Goal: Information Seeking & Learning: Learn about a topic

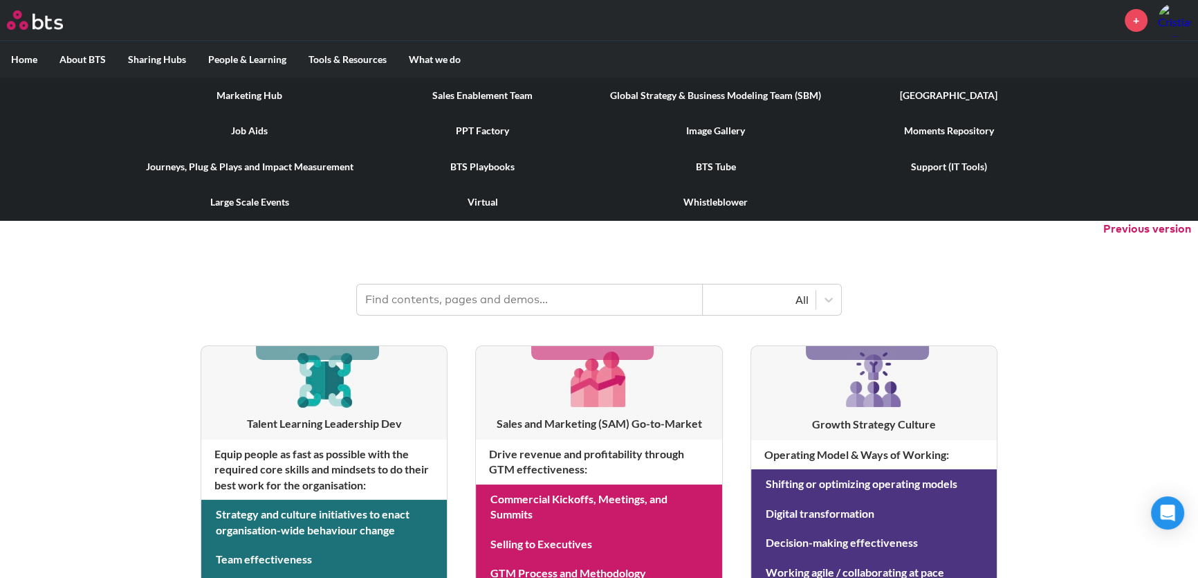
click at [492, 205] on link "Virtual" at bounding box center [482, 202] width 233 height 36
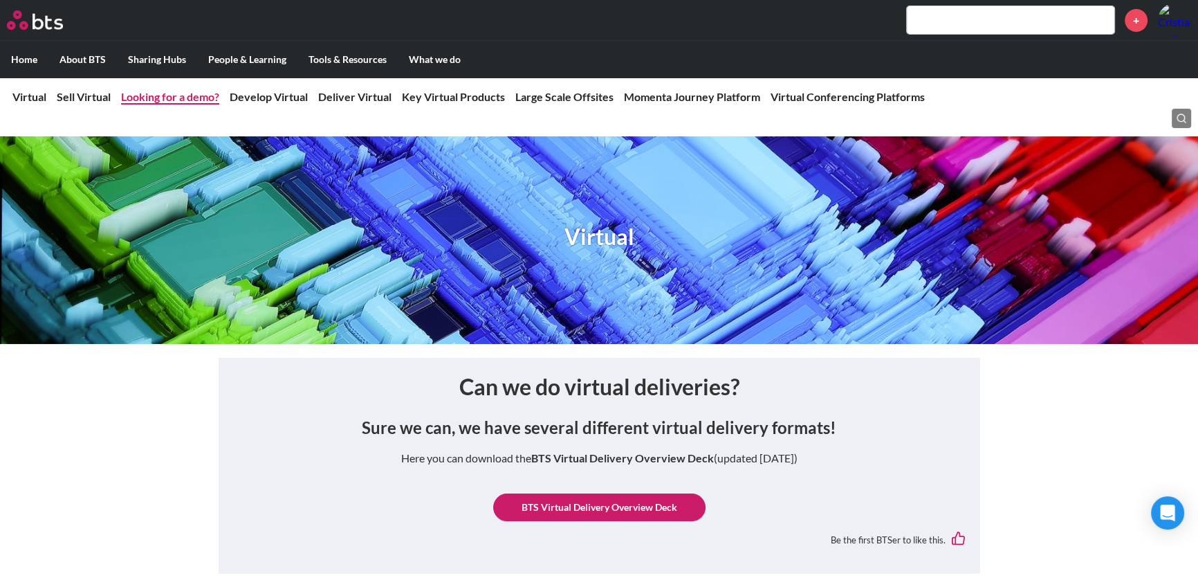
click at [187, 97] on link "Looking for a demo?" at bounding box center [170, 96] width 98 height 13
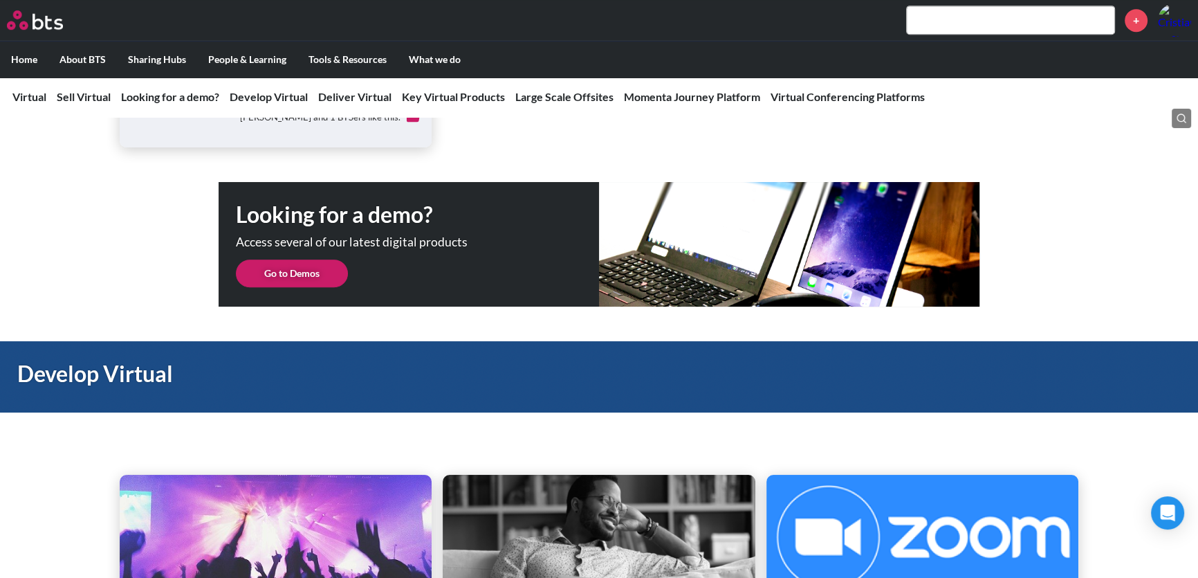
scroll to position [1000, 0]
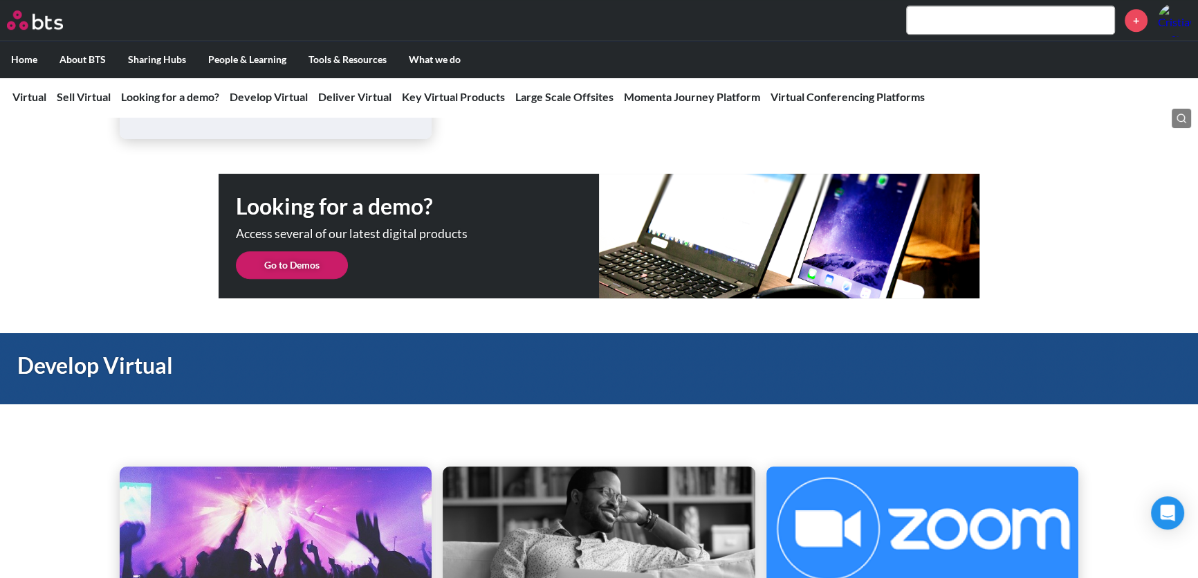
click at [321, 266] on link "Go to Demos" at bounding box center [292, 265] width 112 height 28
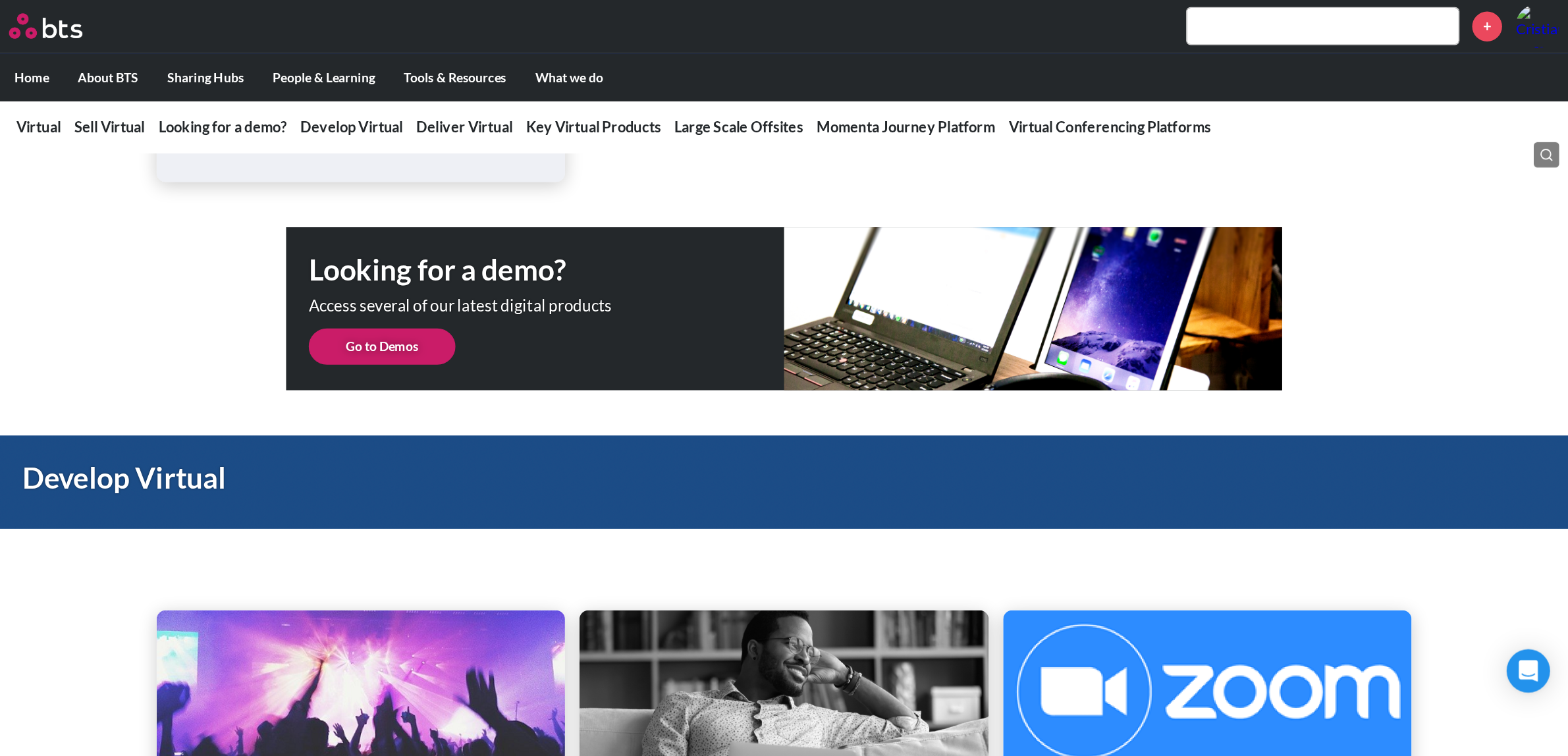
scroll to position [0, 0]
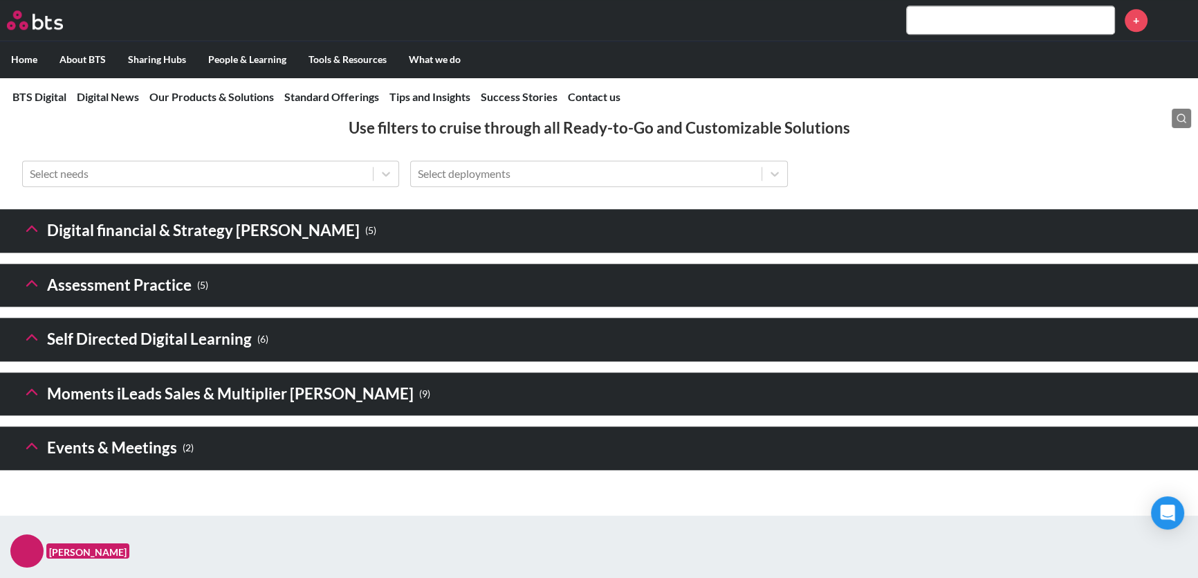
scroll to position [1928, 0]
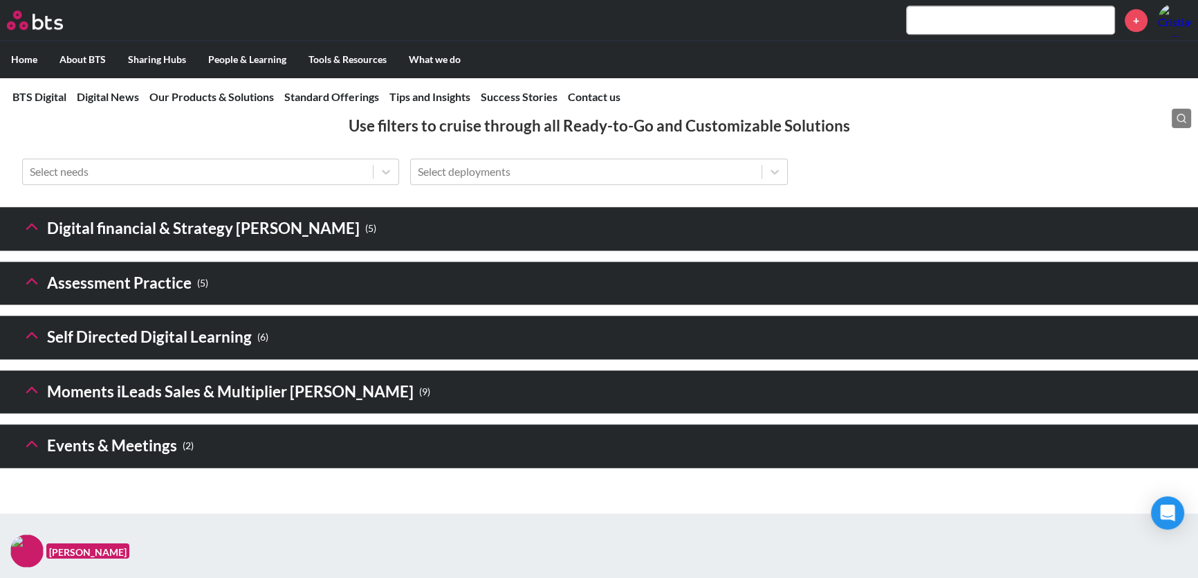
click at [33, 345] on icon at bounding box center [31, 334] width 19 height 19
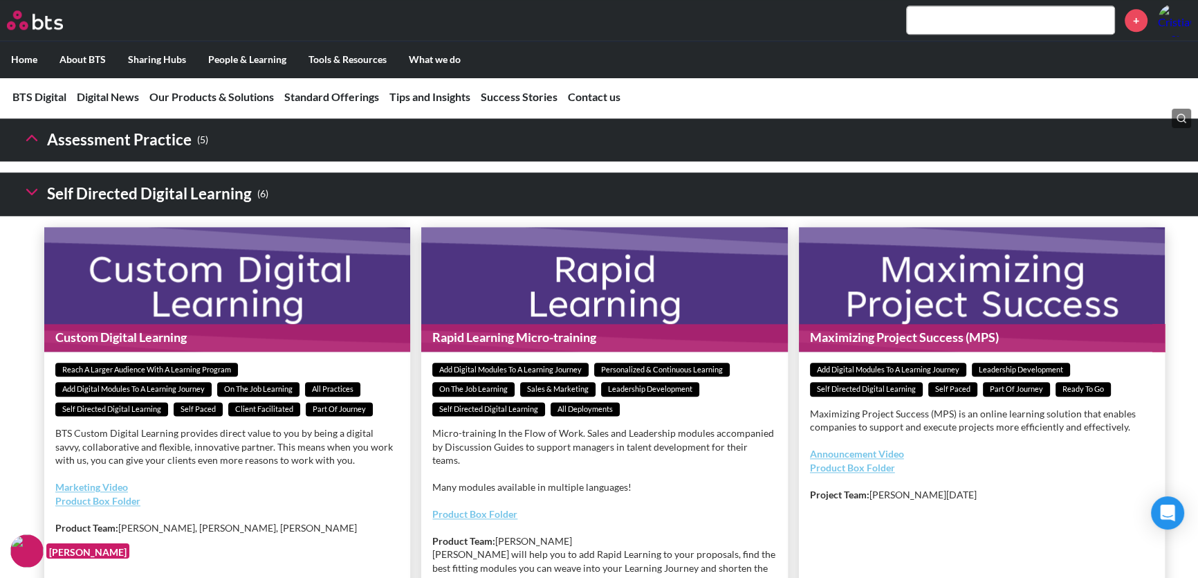
scroll to position [2054, 0]
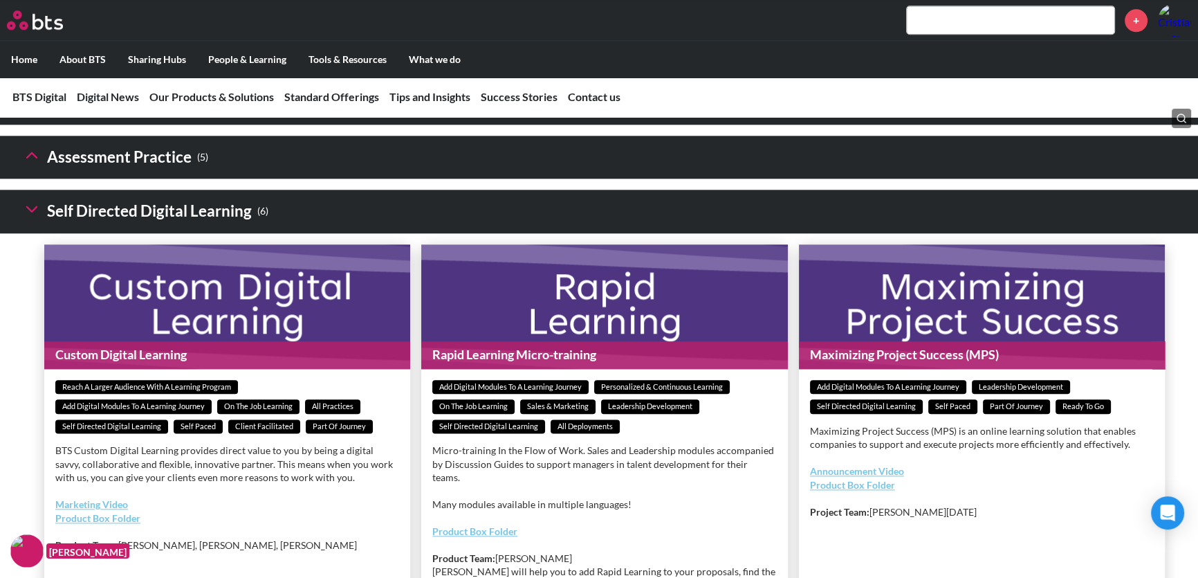
click at [32, 103] on polyline at bounding box center [32, 100] width 10 height 5
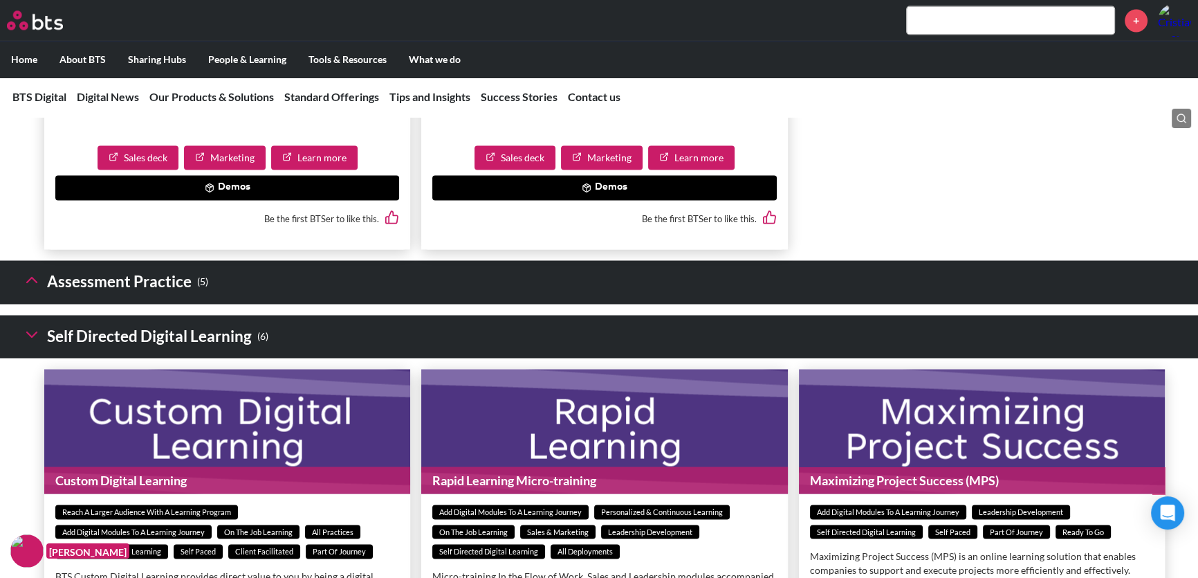
scroll to position [2934, 0]
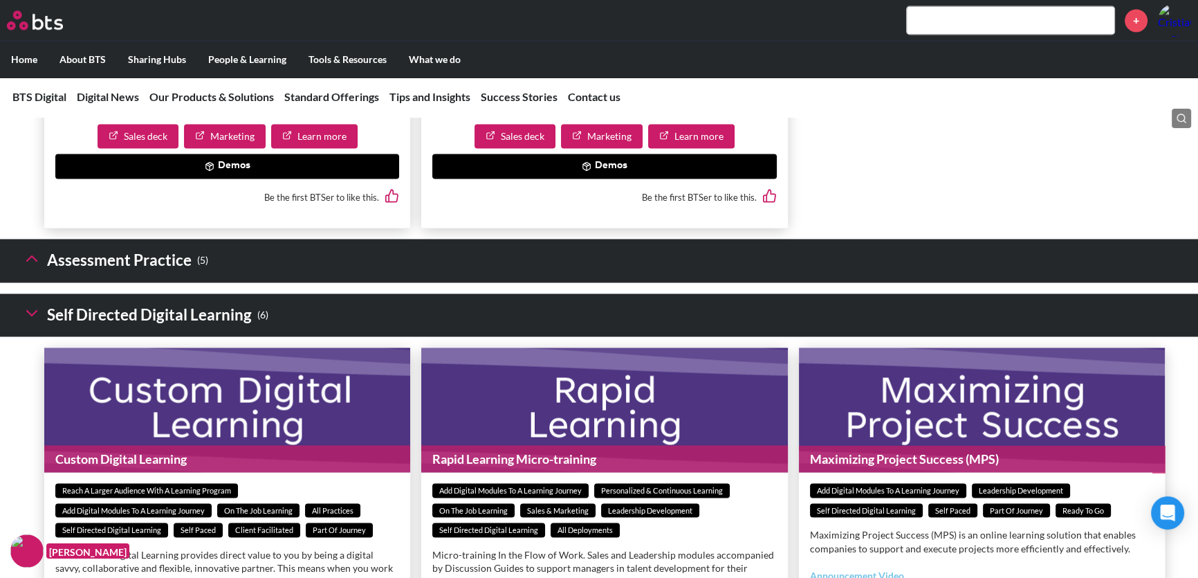
click at [34, 261] on polyline at bounding box center [32, 258] width 10 height 5
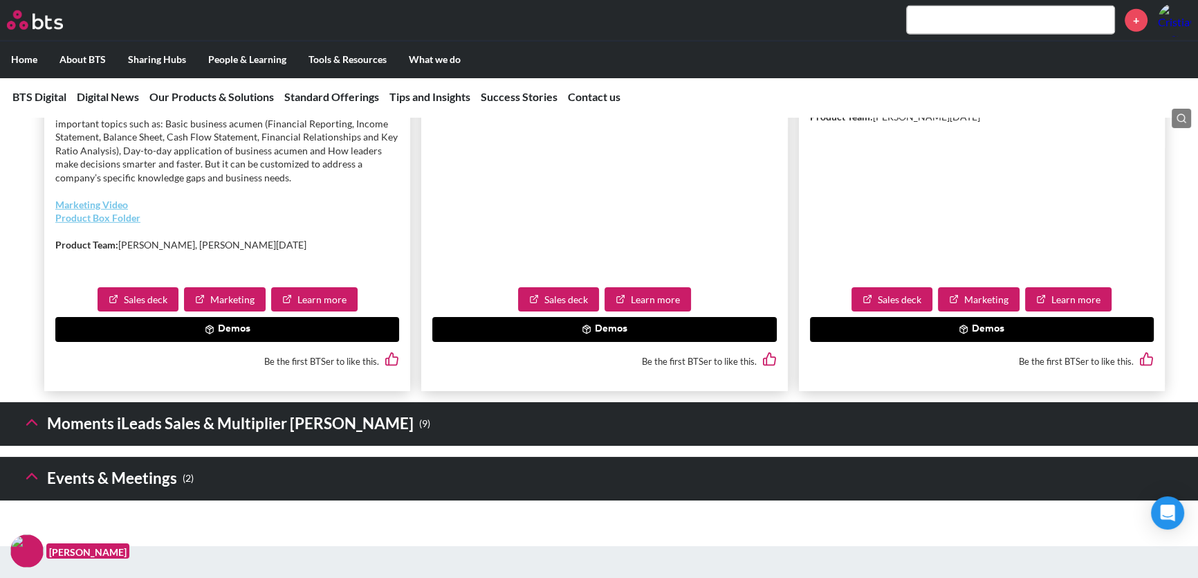
scroll to position [5010, 0]
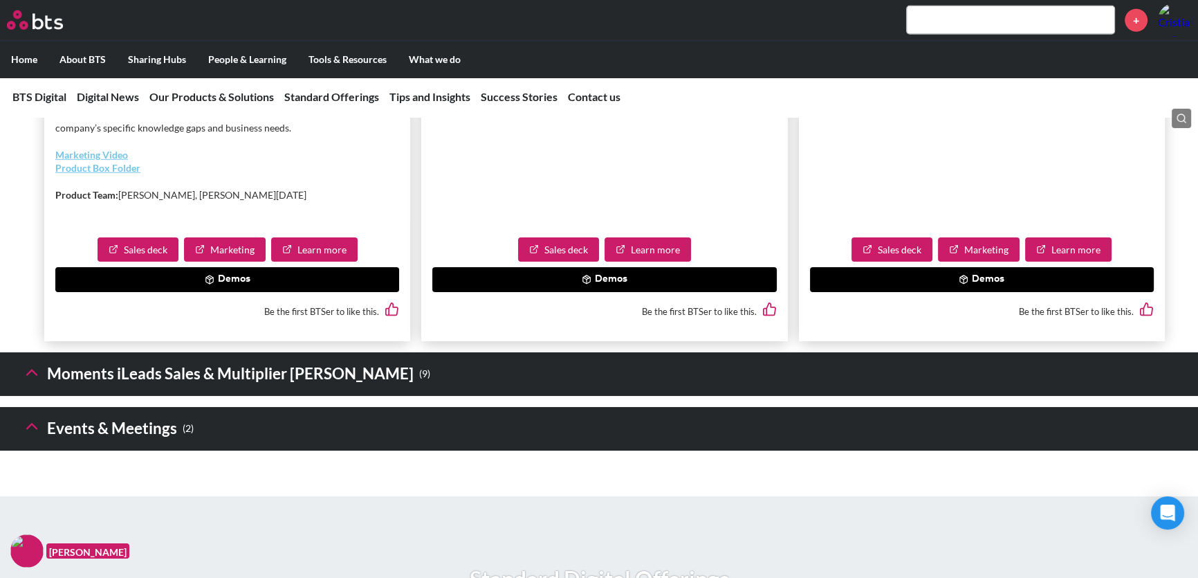
click at [35, 382] on icon at bounding box center [31, 372] width 19 height 19
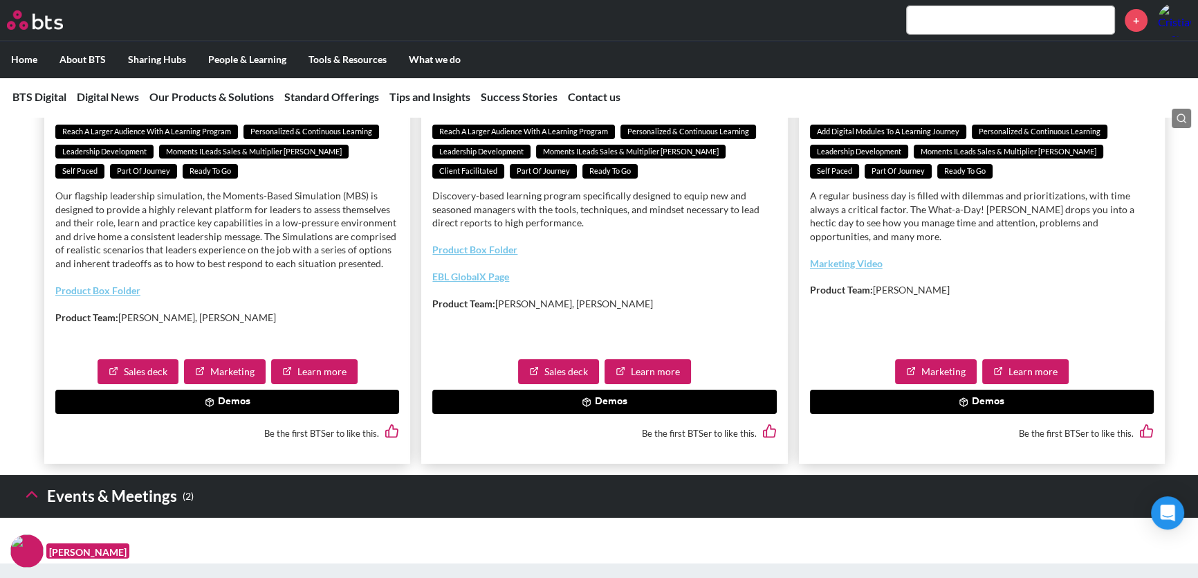
scroll to position [6456, 0]
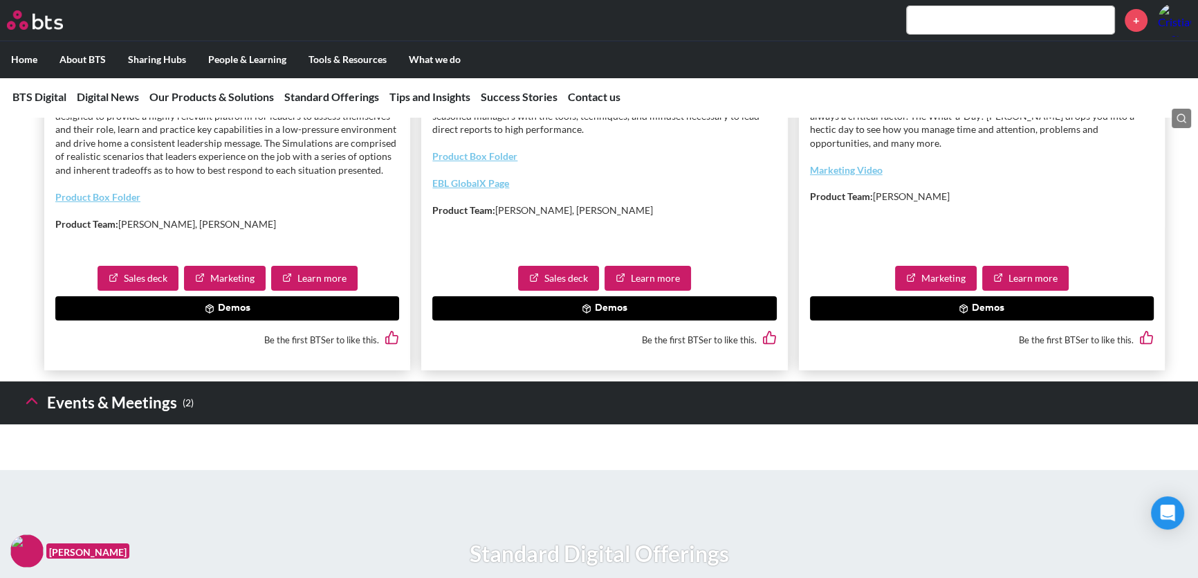
click at [589, 311] on icon at bounding box center [587, 308] width 8 height 8
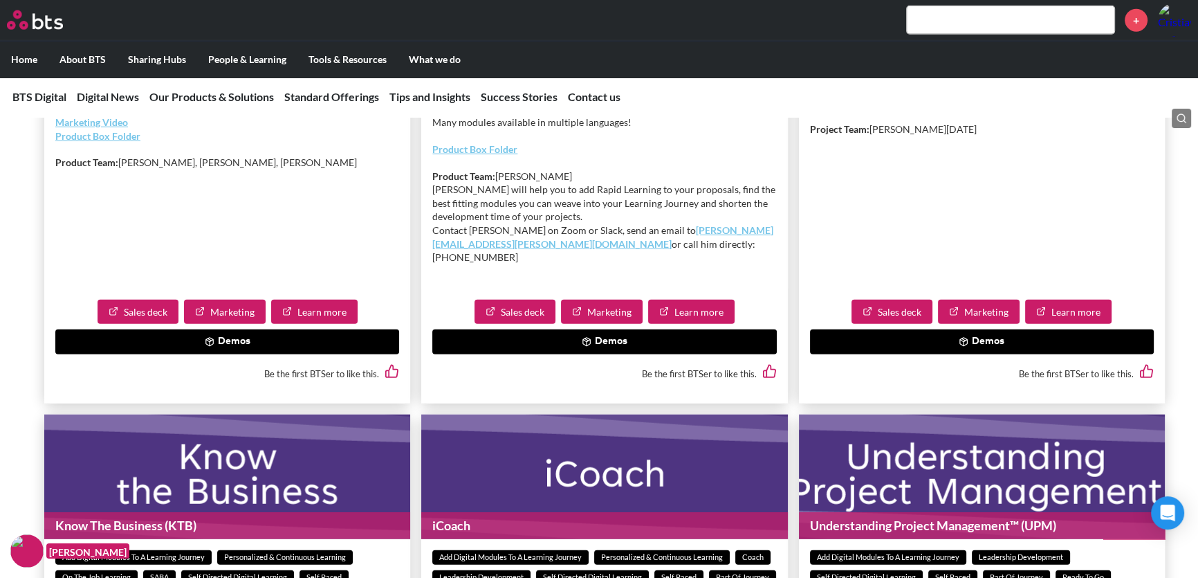
scroll to position [3941, 0]
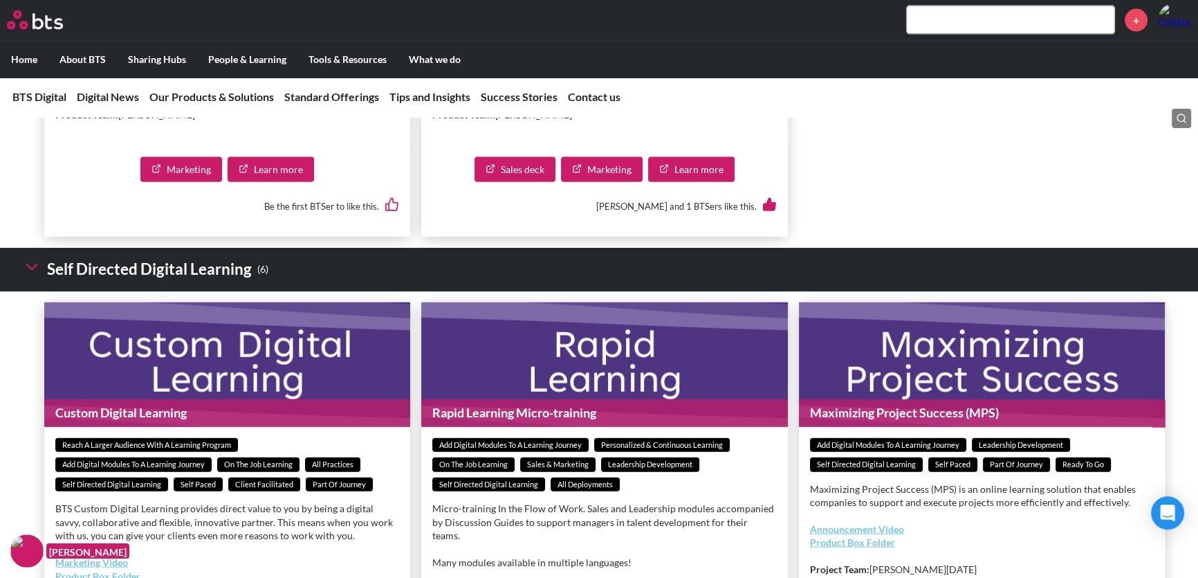
click at [33, 277] on icon at bounding box center [31, 266] width 19 height 19
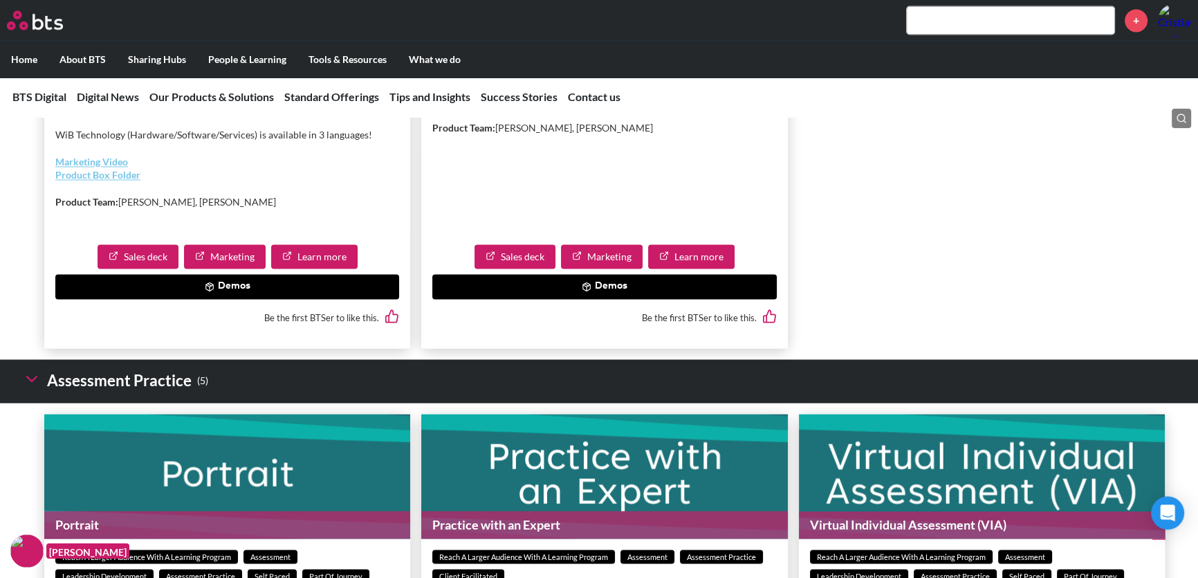
scroll to position [2809, 0]
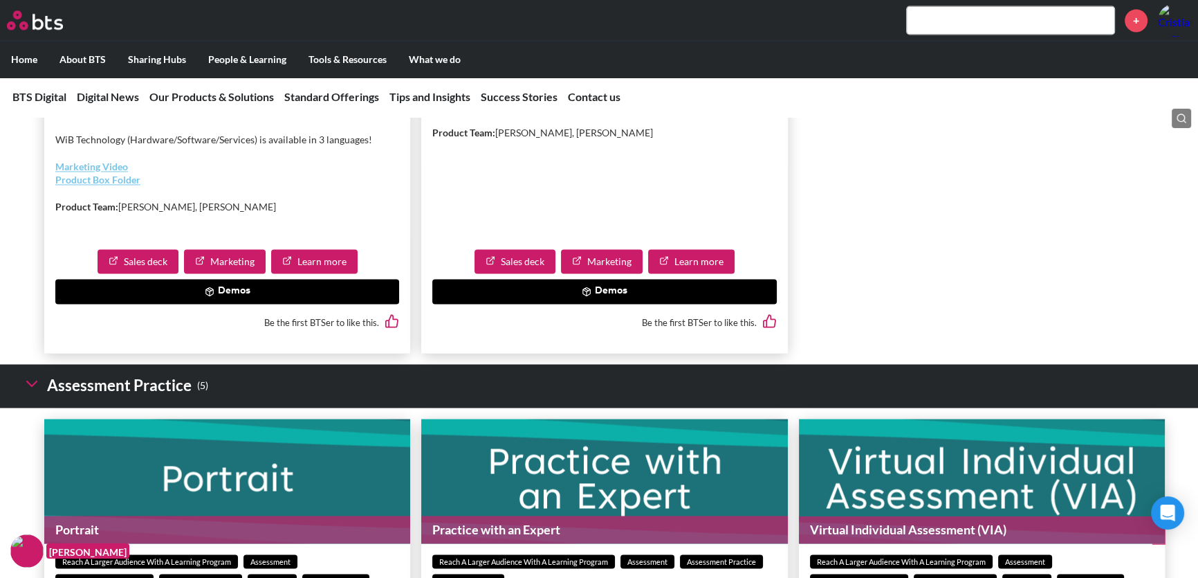
click at [35, 393] on icon at bounding box center [31, 383] width 19 height 19
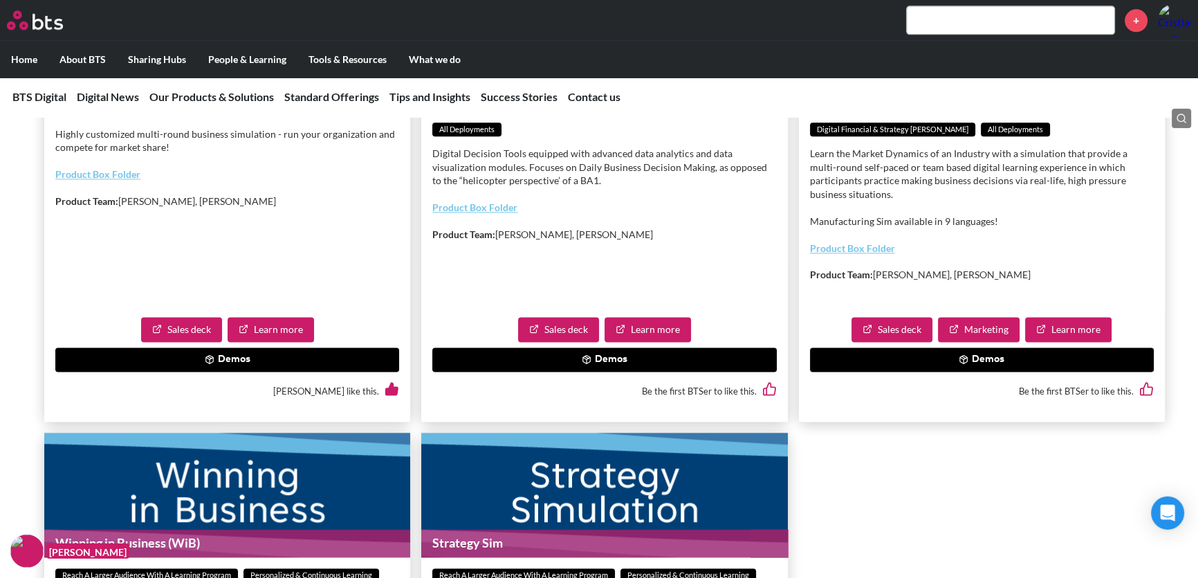
scroll to position [1739, 0]
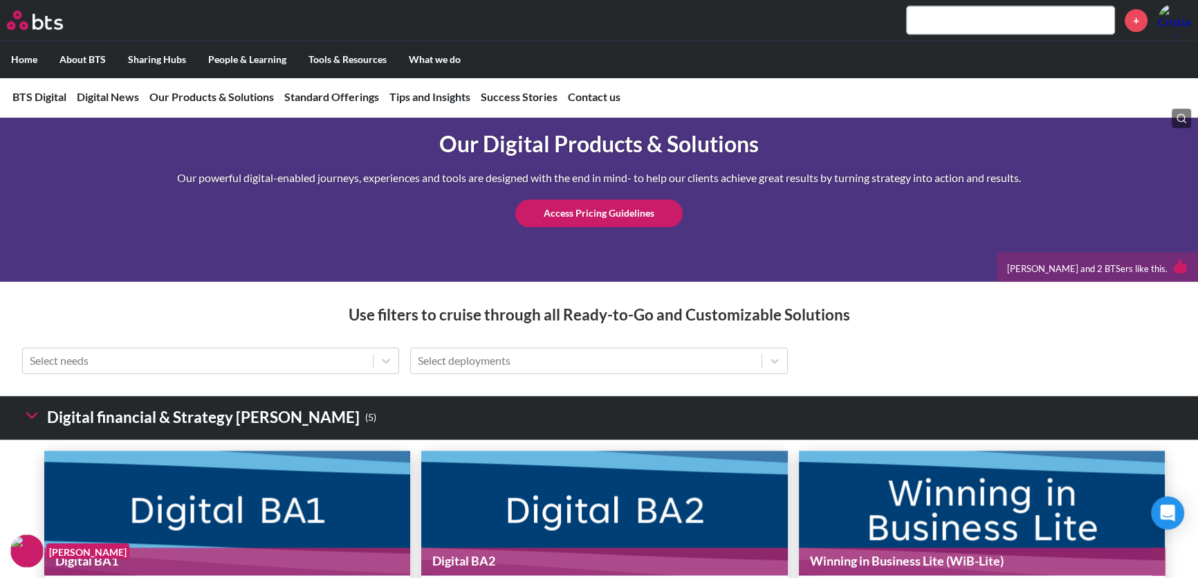
click at [31, 425] on icon at bounding box center [31, 414] width 19 height 19
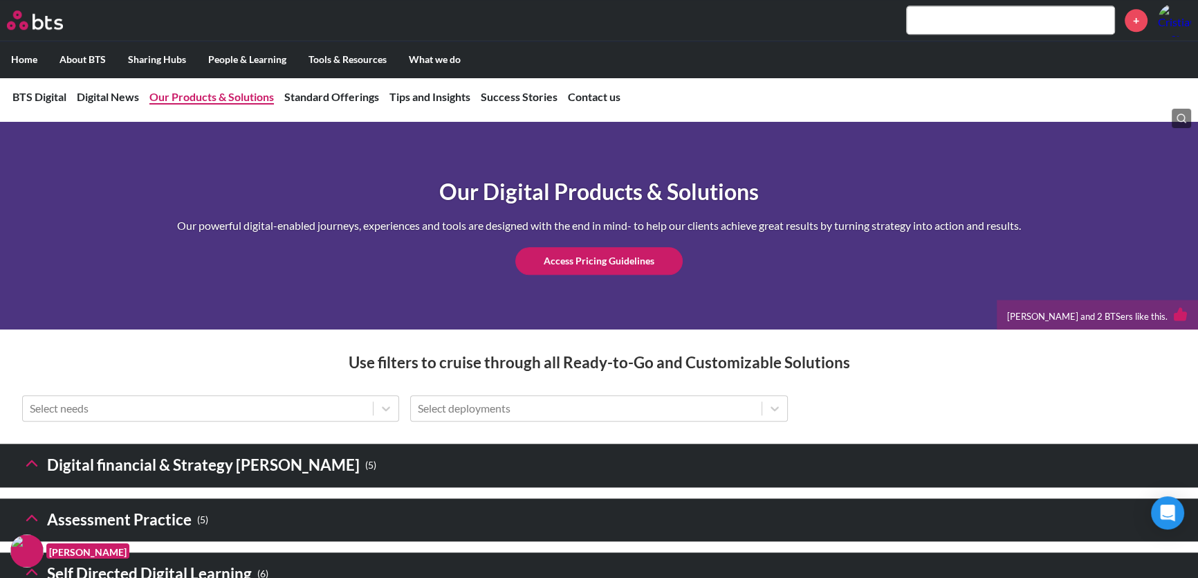
scroll to position [1698, 0]
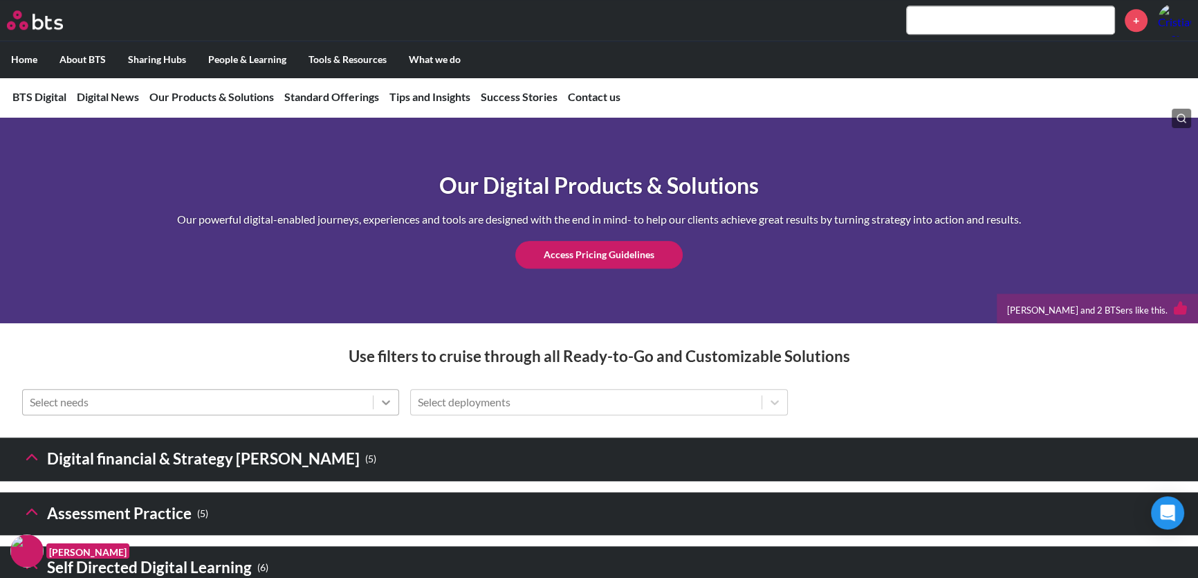
click at [384, 405] on icon at bounding box center [387, 402] width 8 height 5
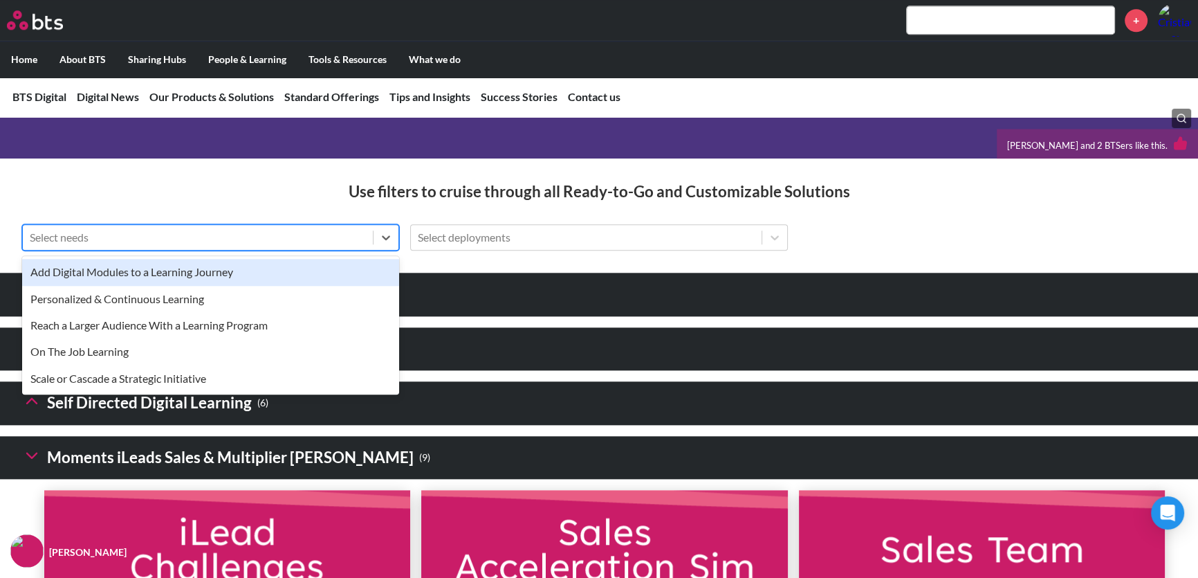
scroll to position [1871, 0]
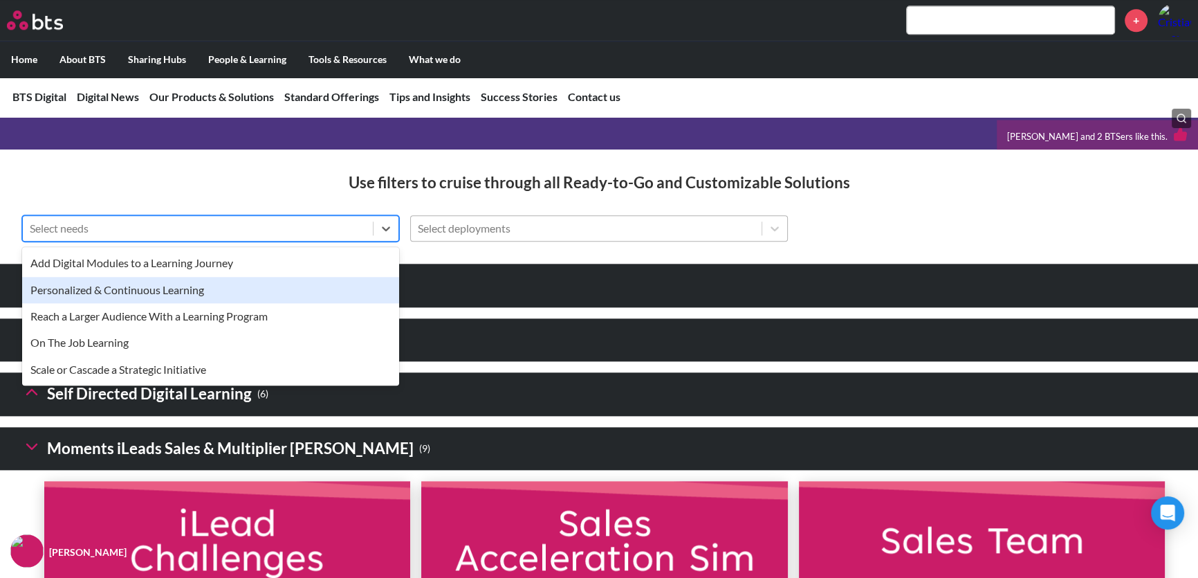
click at [565, 237] on div at bounding box center [586, 228] width 336 height 18
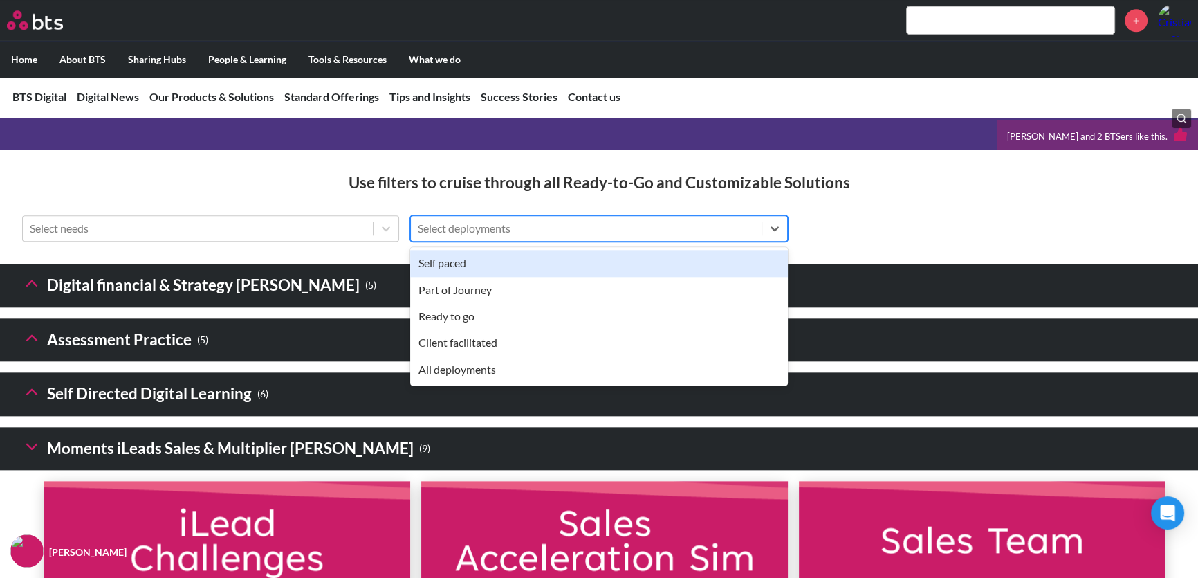
click at [232, 193] on h3 "Use filters to cruise through all Ready-to-Go and Customizable Solutions" at bounding box center [599, 182] width 1198 height 21
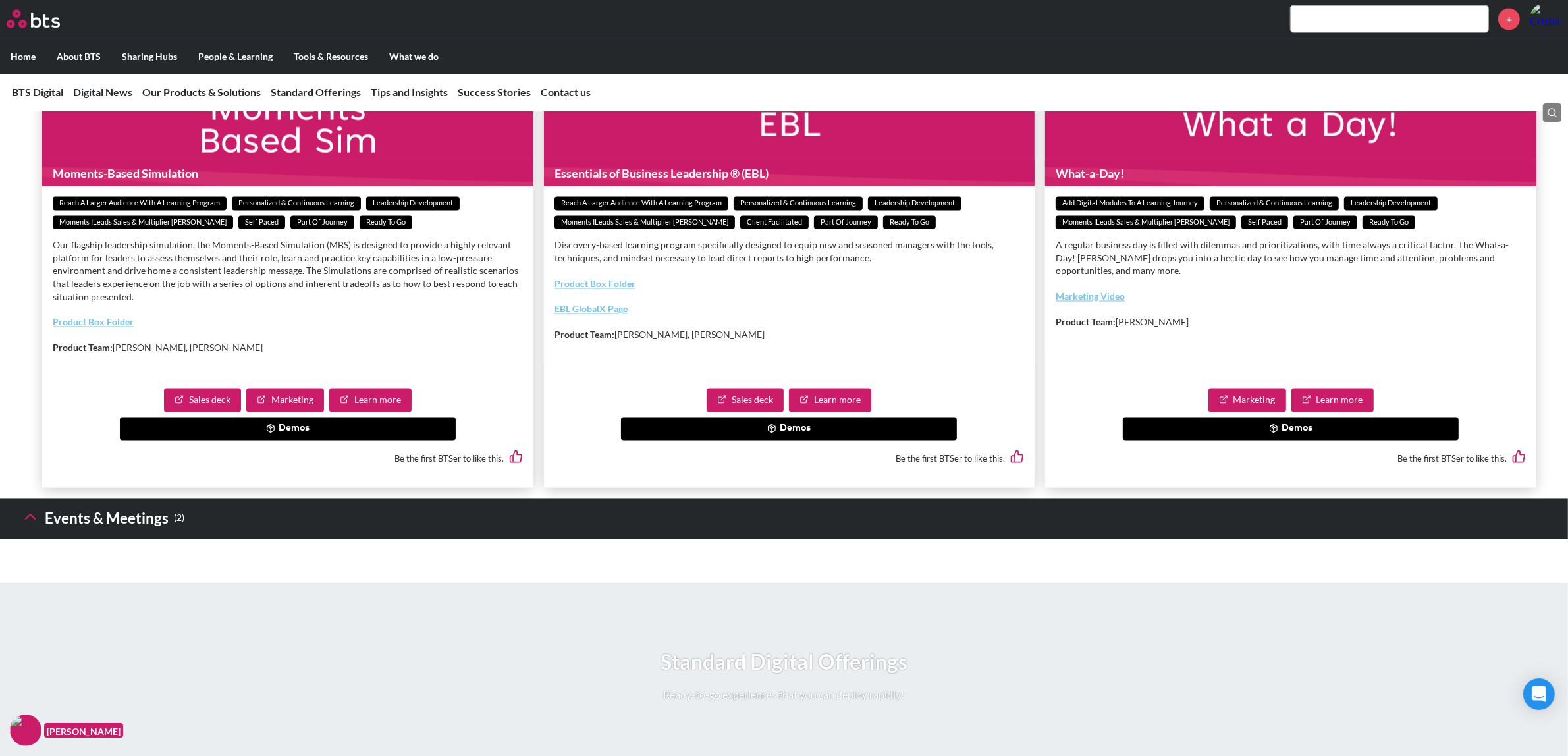
scroll to position [2853, 0]
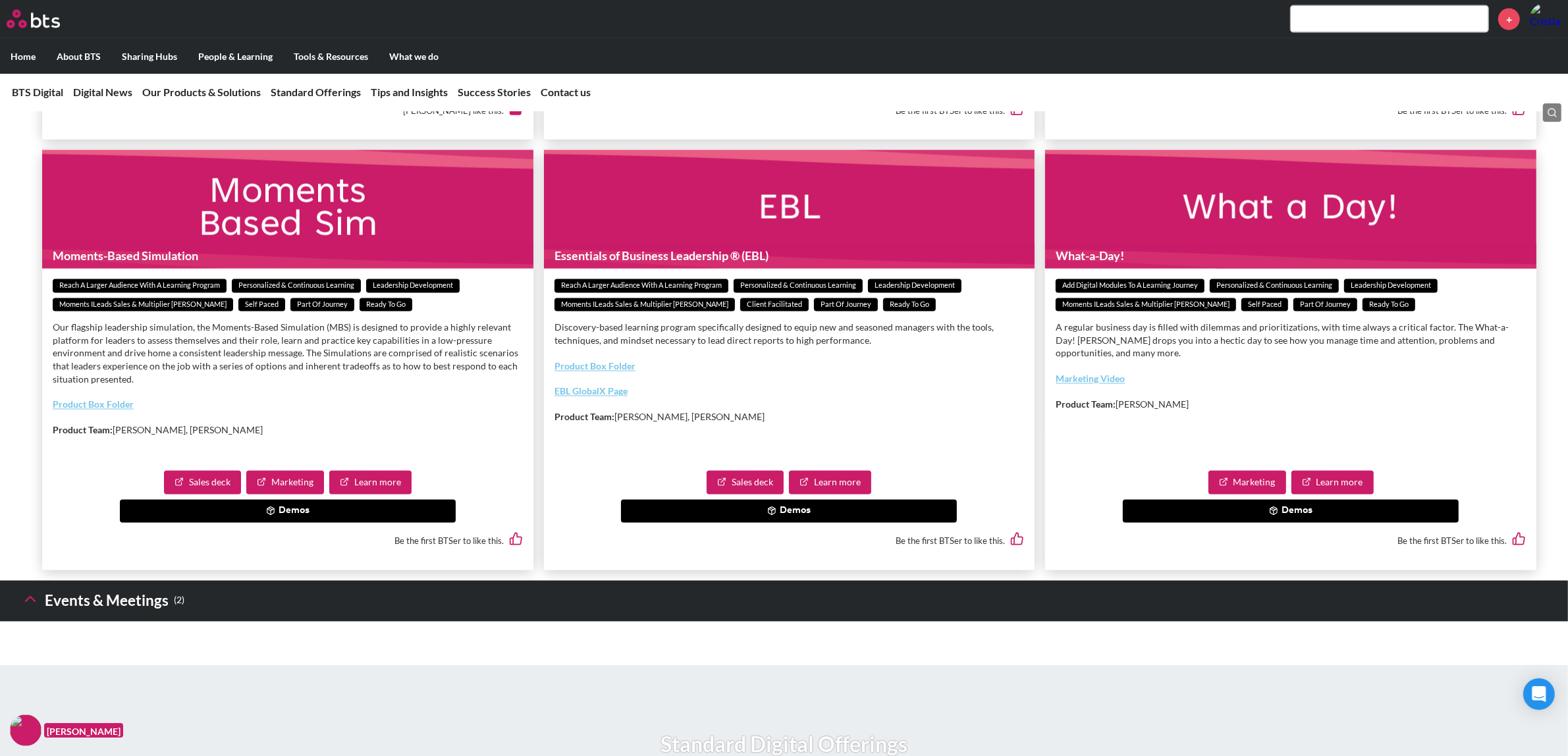
click at [837, 524] on button "Demos" at bounding box center [788, 511] width 336 height 24
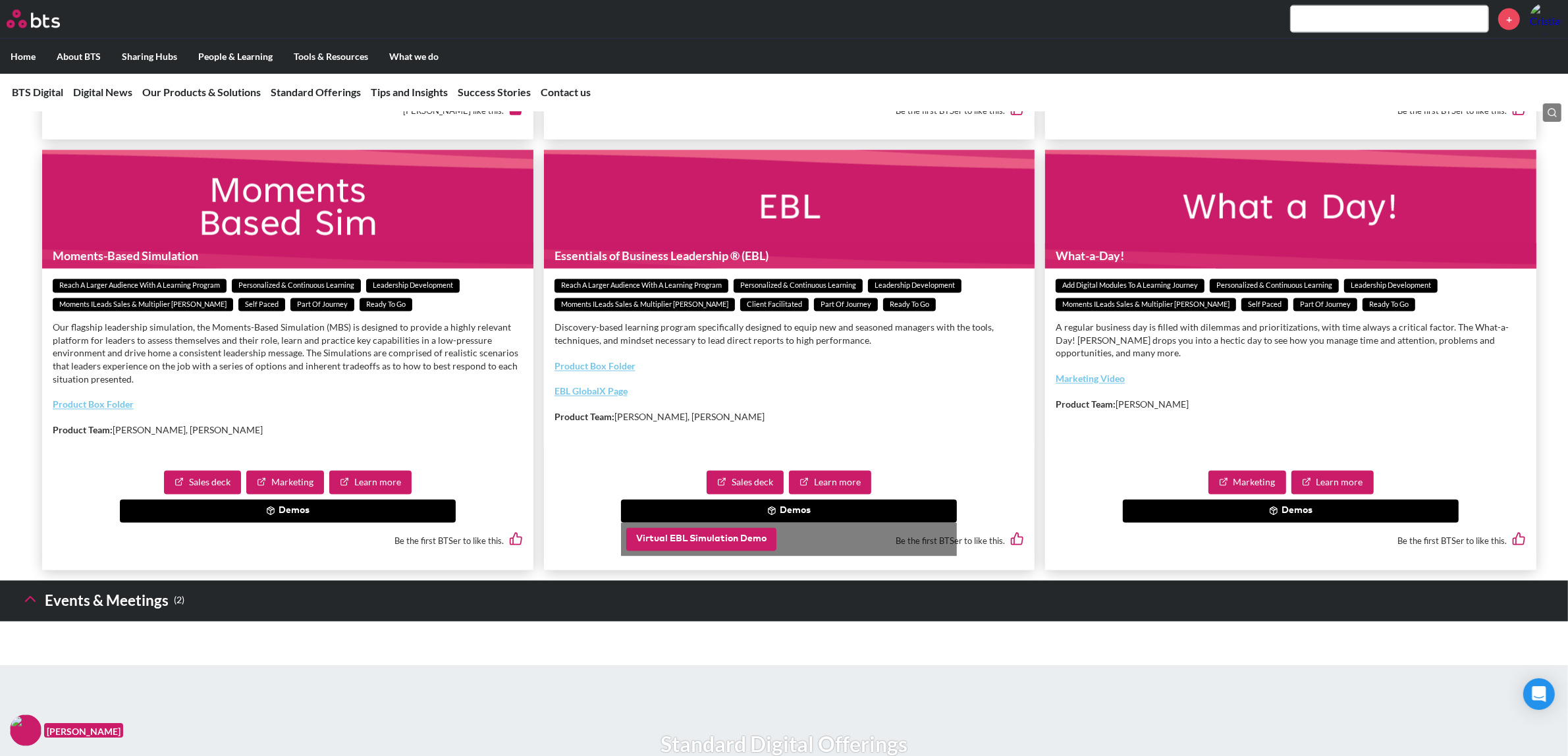
click at [724, 549] on button "Virtual EBL Simulation Demo" at bounding box center [702, 540] width 150 height 24
